Goal: Task Accomplishment & Management: Use online tool/utility

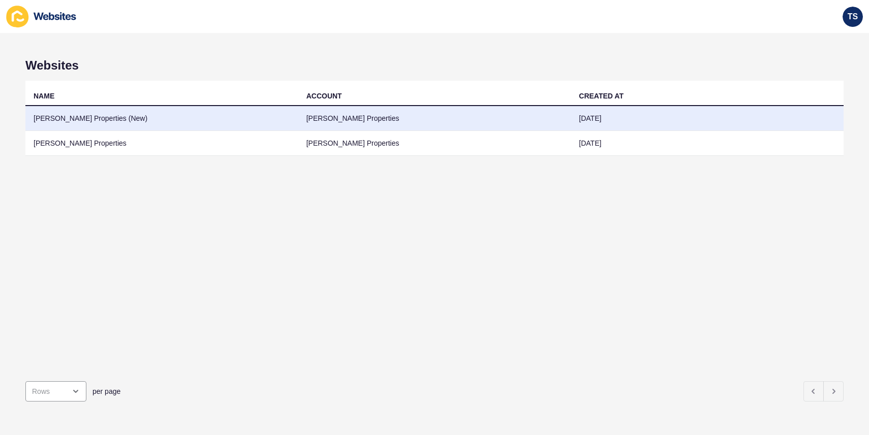
click at [162, 110] on td "[PERSON_NAME] Properties (New)" at bounding box center [161, 118] width 273 height 25
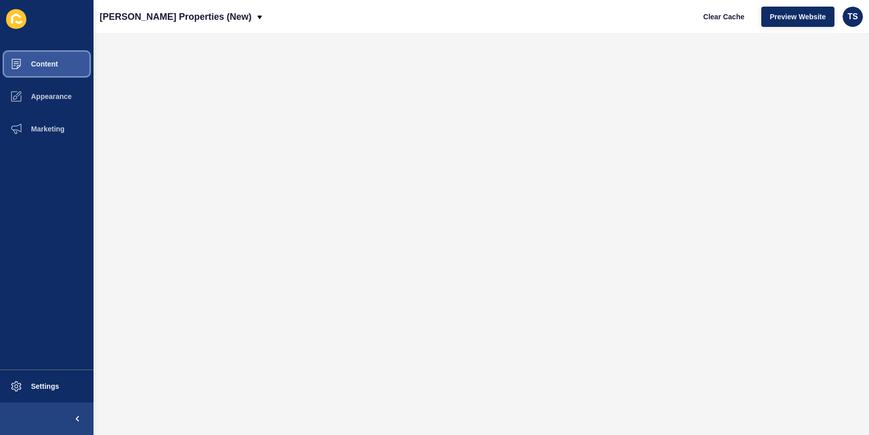
click at [52, 66] on span "Content" at bounding box center [27, 64] width 59 height 8
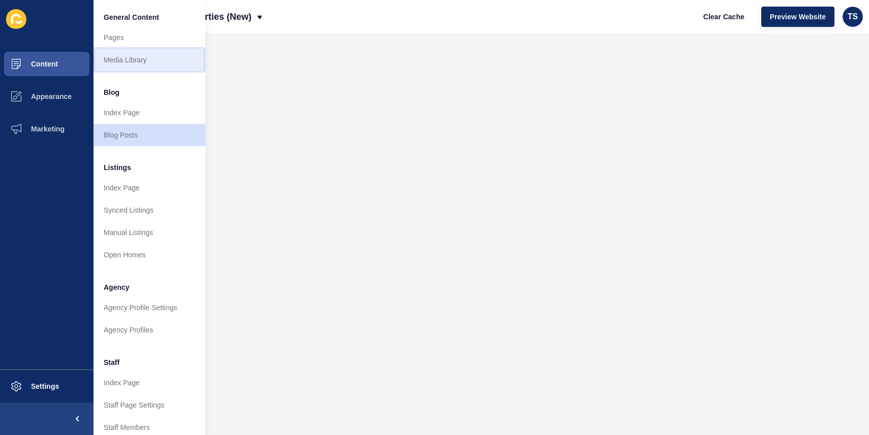
click at [156, 62] on link "Media Library" at bounding box center [149, 60] width 112 height 22
